Goal: Navigation & Orientation: Find specific page/section

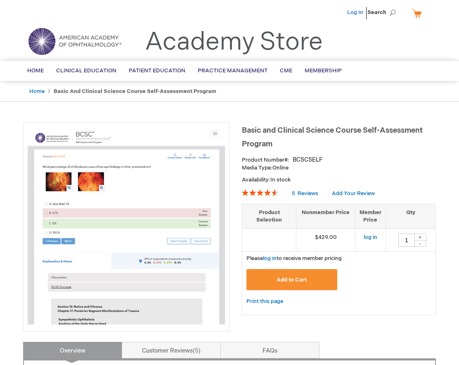
click at [352, 13] on link "Log In" at bounding box center [355, 12] width 16 height 7
click at [329, 12] on span "[PERSON_NAME]" at bounding box center [315, 12] width 46 height 7
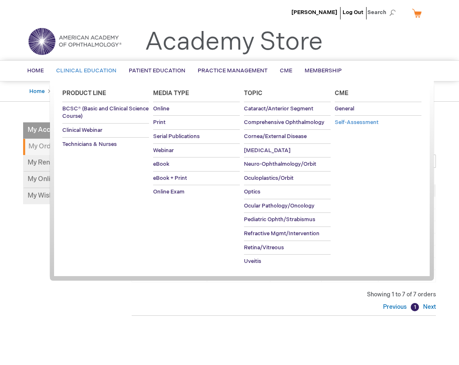
click at [354, 120] on span "Self-Assessment" at bounding box center [357, 122] width 44 height 7
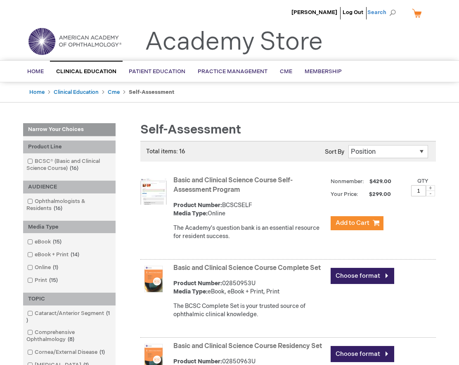
click at [385, 10] on span "Search" at bounding box center [383, 12] width 31 height 17
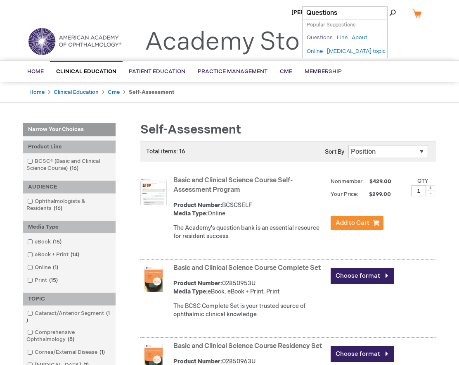
click at [317, 37] on link "Questions" at bounding box center [320, 38] width 26 height 8
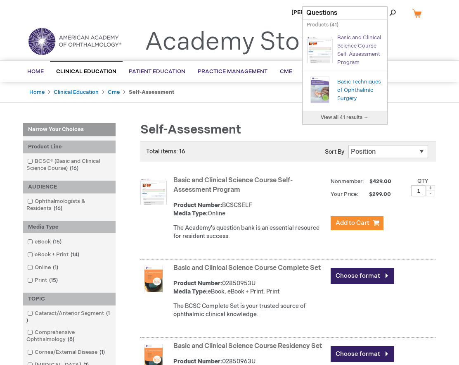
type input "Questions"
click at [345, 61] on link "Basic and Clinical Science Course Self-Assessment Program" at bounding box center [360, 49] width 44 height 31
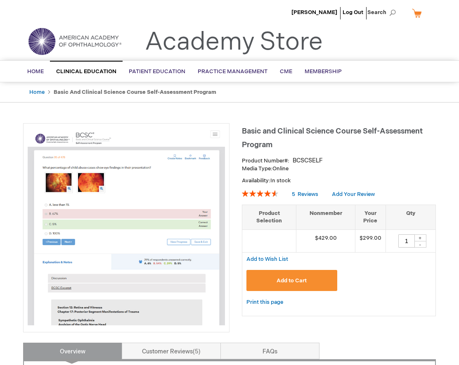
click at [183, 43] on link "Academy Store" at bounding box center [234, 42] width 178 height 30
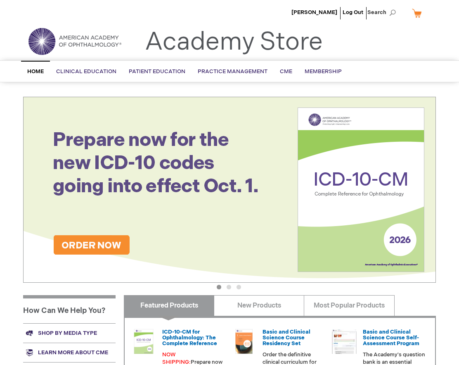
click at [136, 5] on ul "[PERSON_NAME] Log Out Search" at bounding box center [230, 14] width 426 height 29
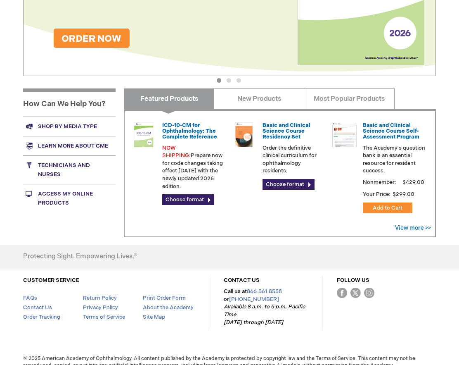
click at [67, 195] on link "Access My Online Products" at bounding box center [69, 198] width 93 height 29
